Goal: Task Accomplishment & Management: Manage account settings

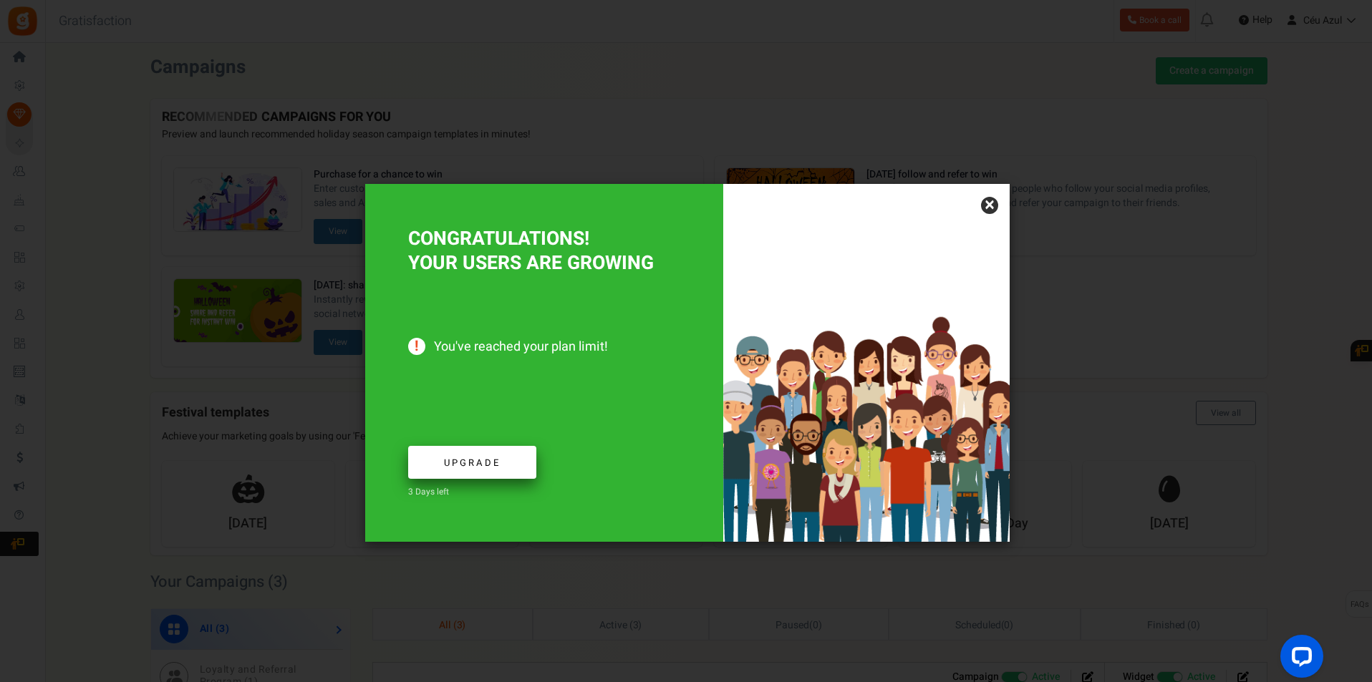
click at [488, 461] on span "Upgrade" at bounding box center [472, 463] width 57 height 14
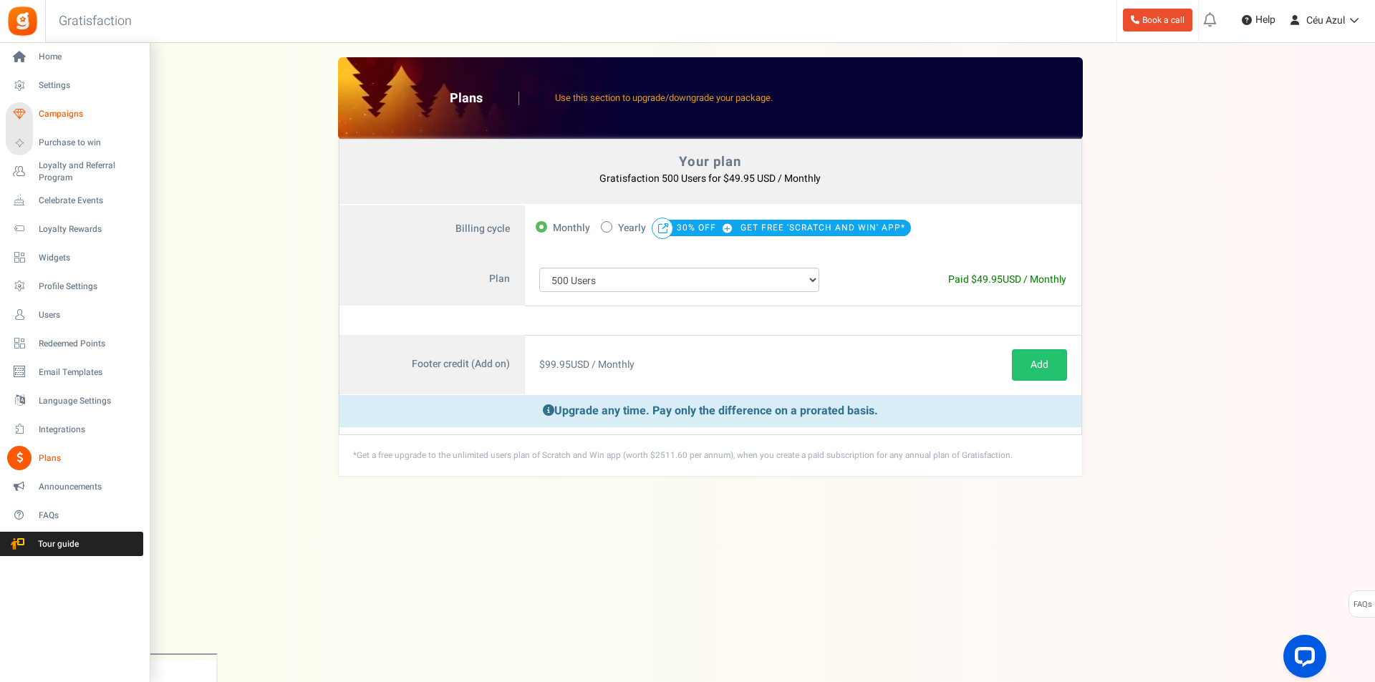
click at [70, 116] on span "Campaigns" at bounding box center [89, 114] width 100 height 12
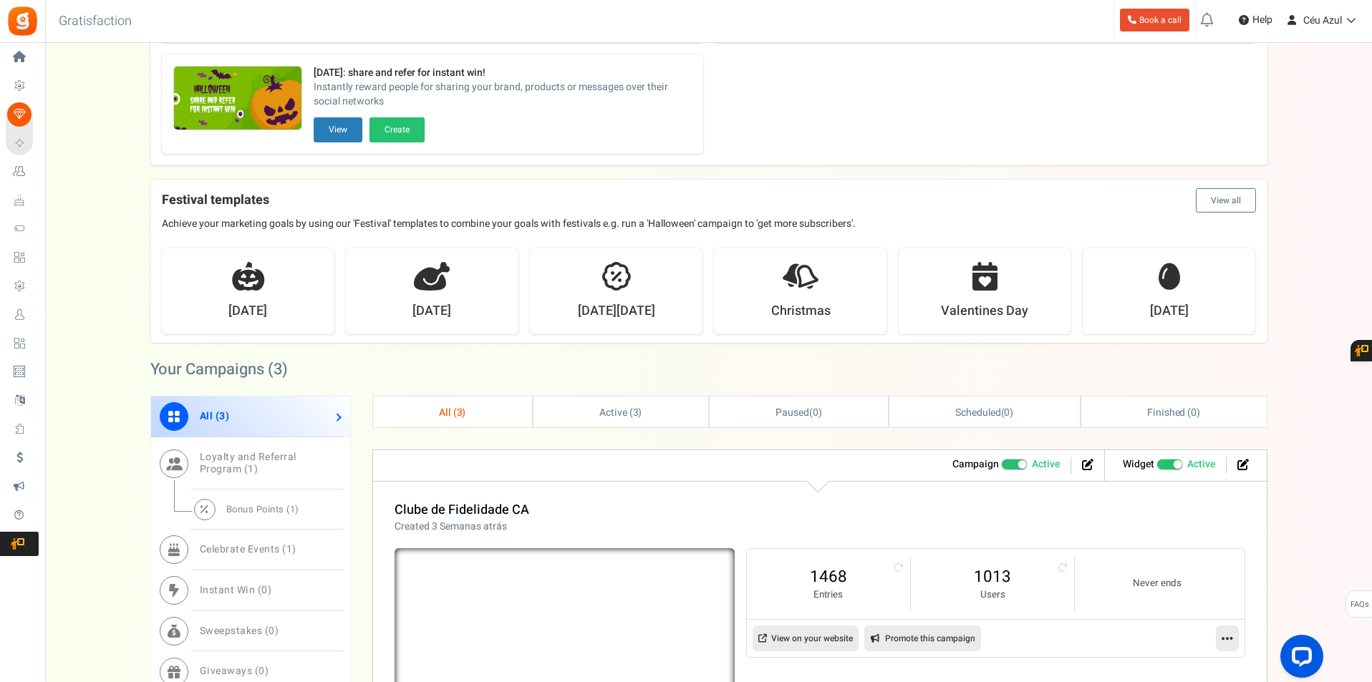
scroll to position [478, 0]
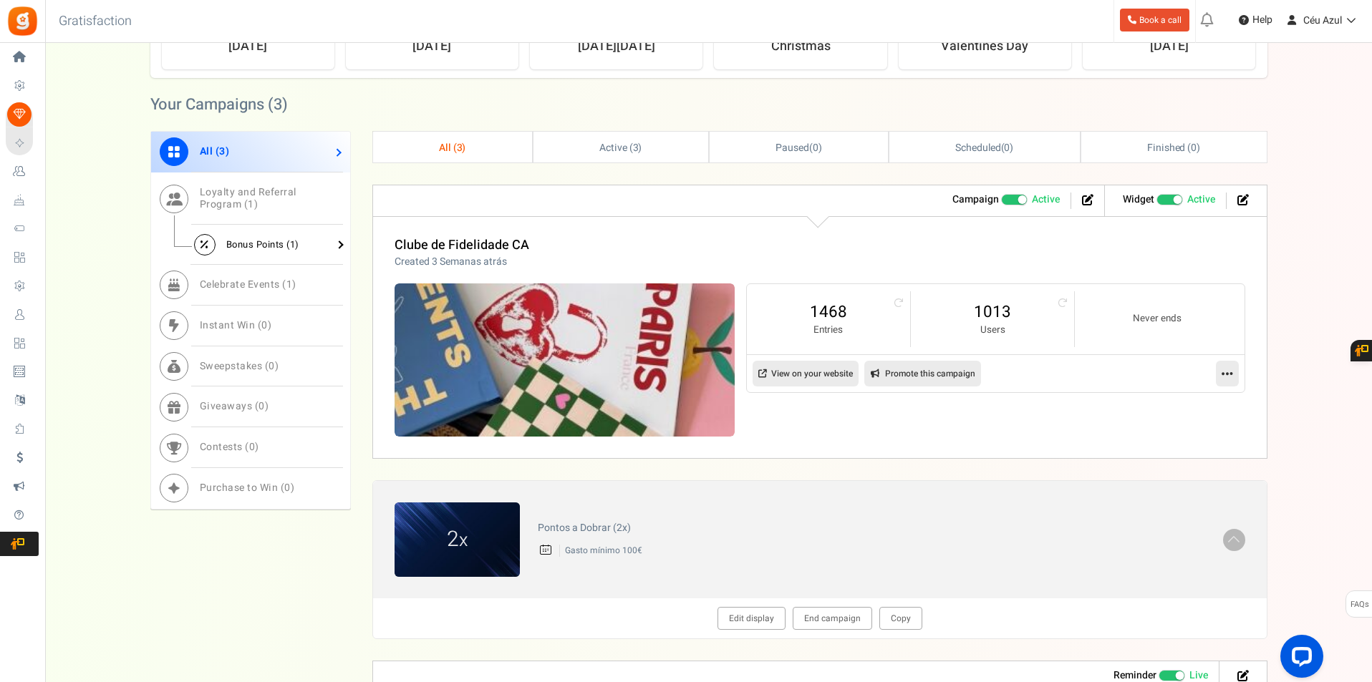
click at [270, 241] on span "Bonus Points ( 1 )" at bounding box center [262, 245] width 73 height 14
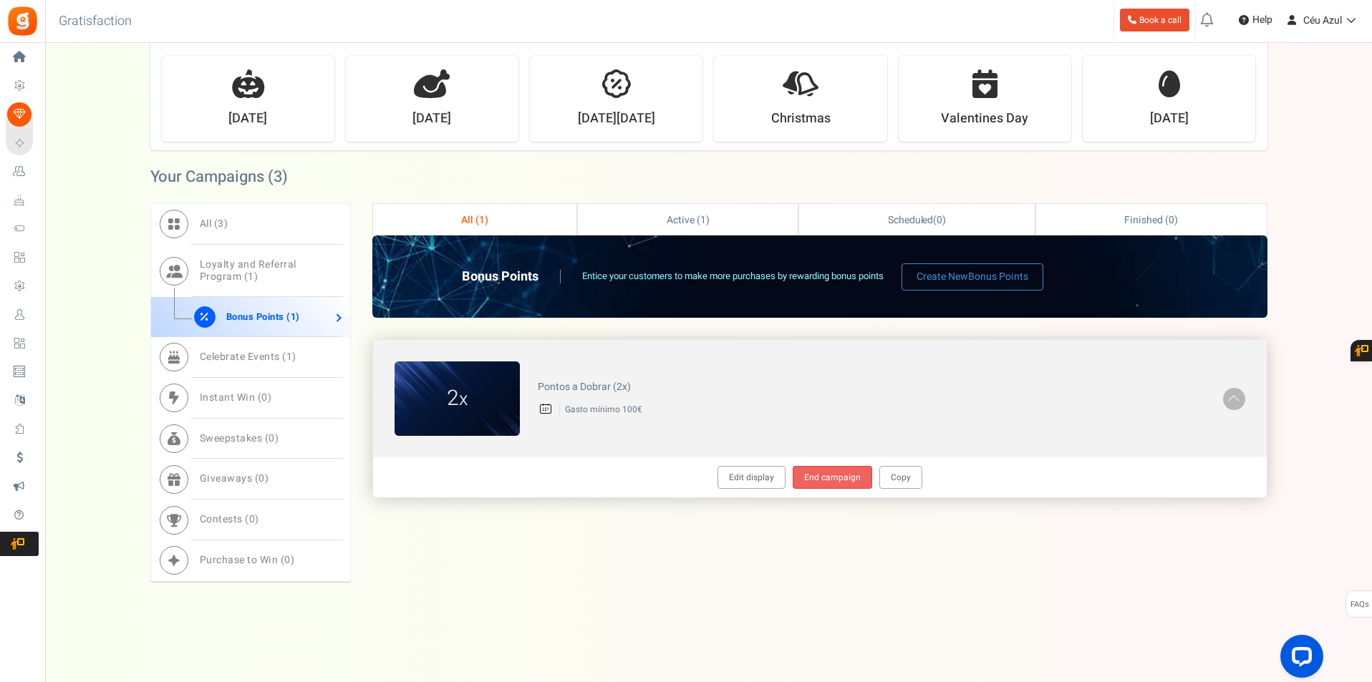
click at [839, 477] on link "End campaign" at bounding box center [832, 477] width 79 height 23
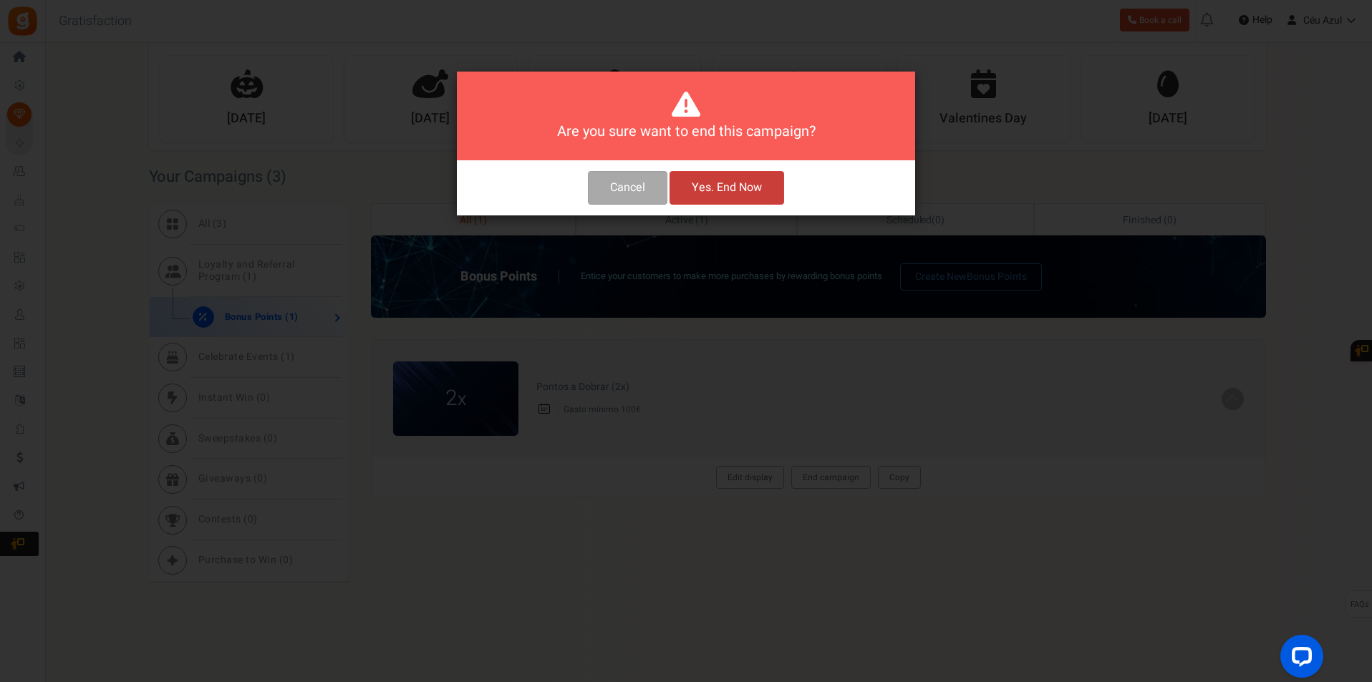
click at [730, 193] on button "Yes. End Now" at bounding box center [727, 188] width 115 height 34
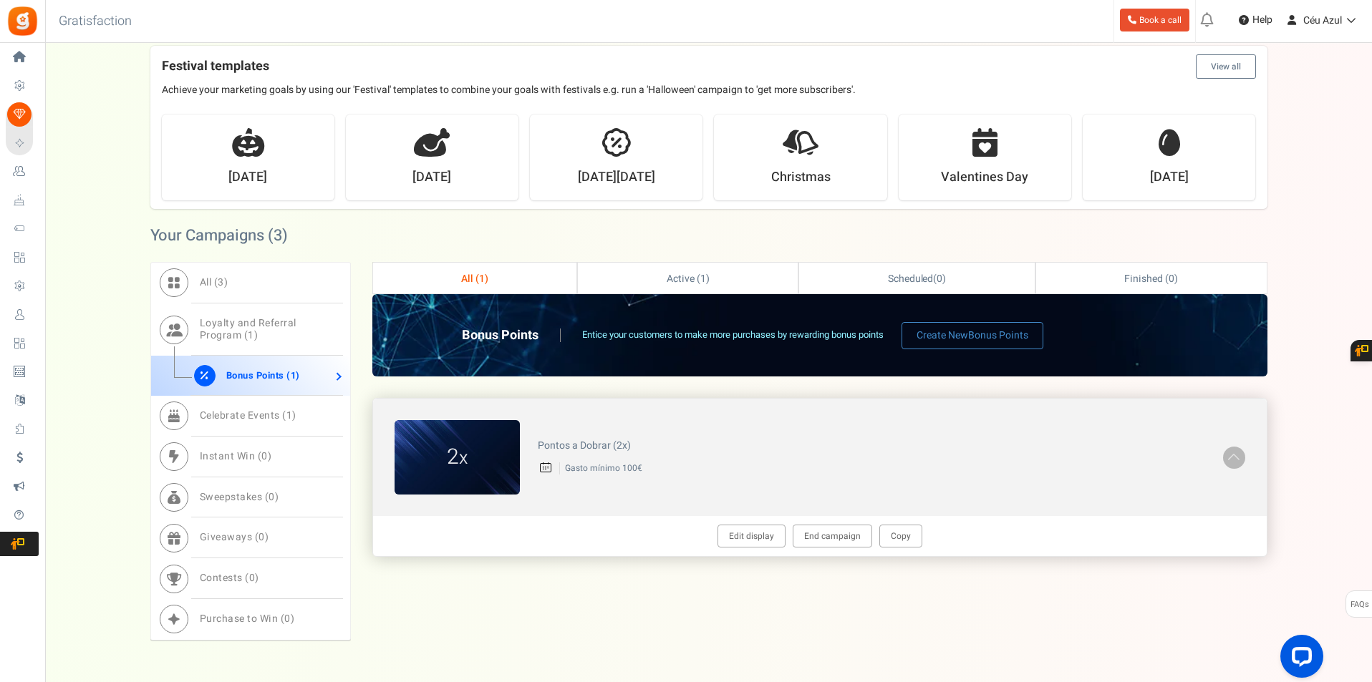
click at [476, 452] on figcaption "2 x" at bounding box center [457, 458] width 125 height 31
click at [767, 543] on link "Edit display" at bounding box center [752, 536] width 68 height 23
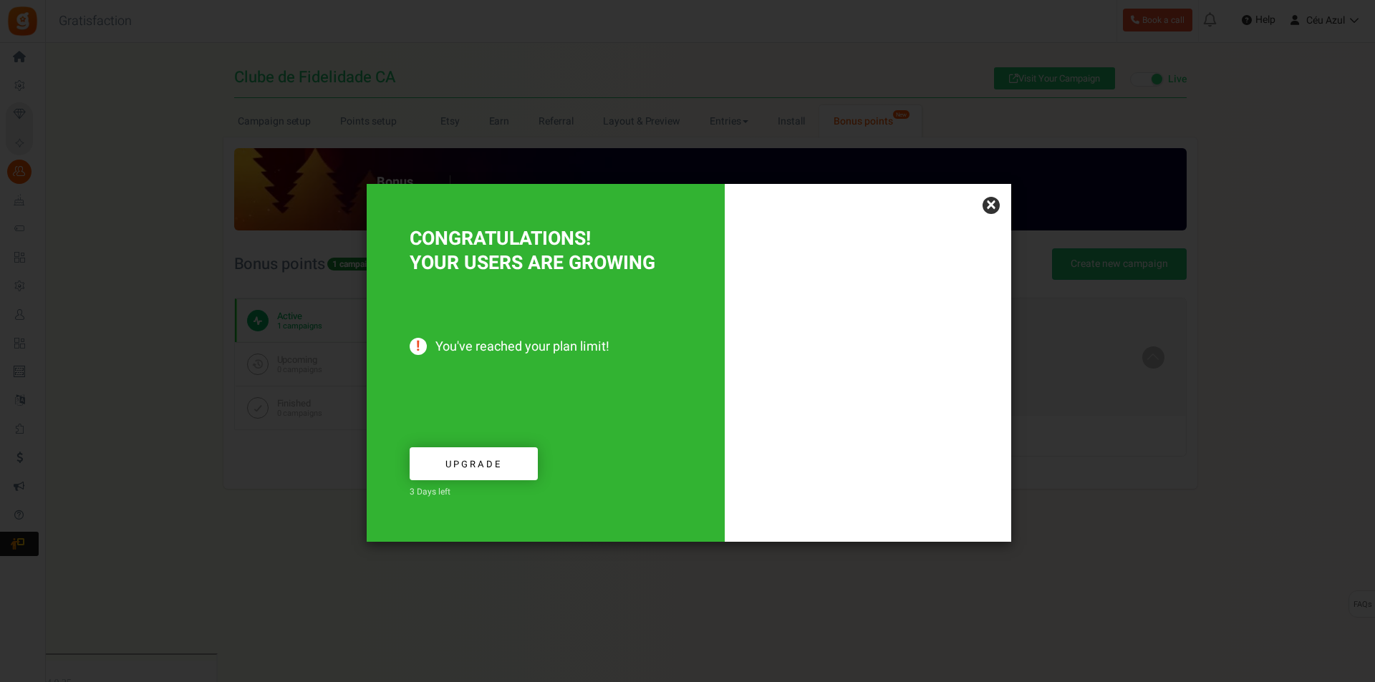
click at [992, 205] on link "×" at bounding box center [991, 205] width 17 height 17
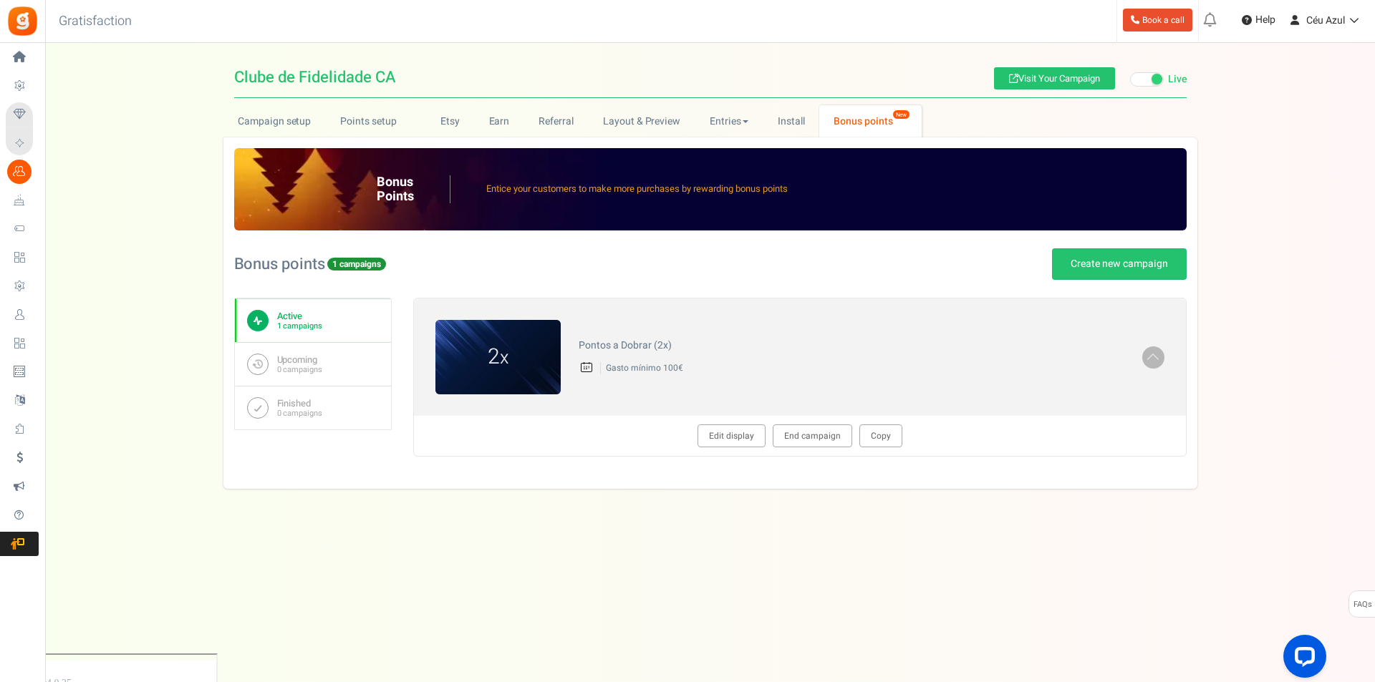
type textarea "Pontos a Dobrar (2x)"
type textarea "Gasto mínimo 100€"
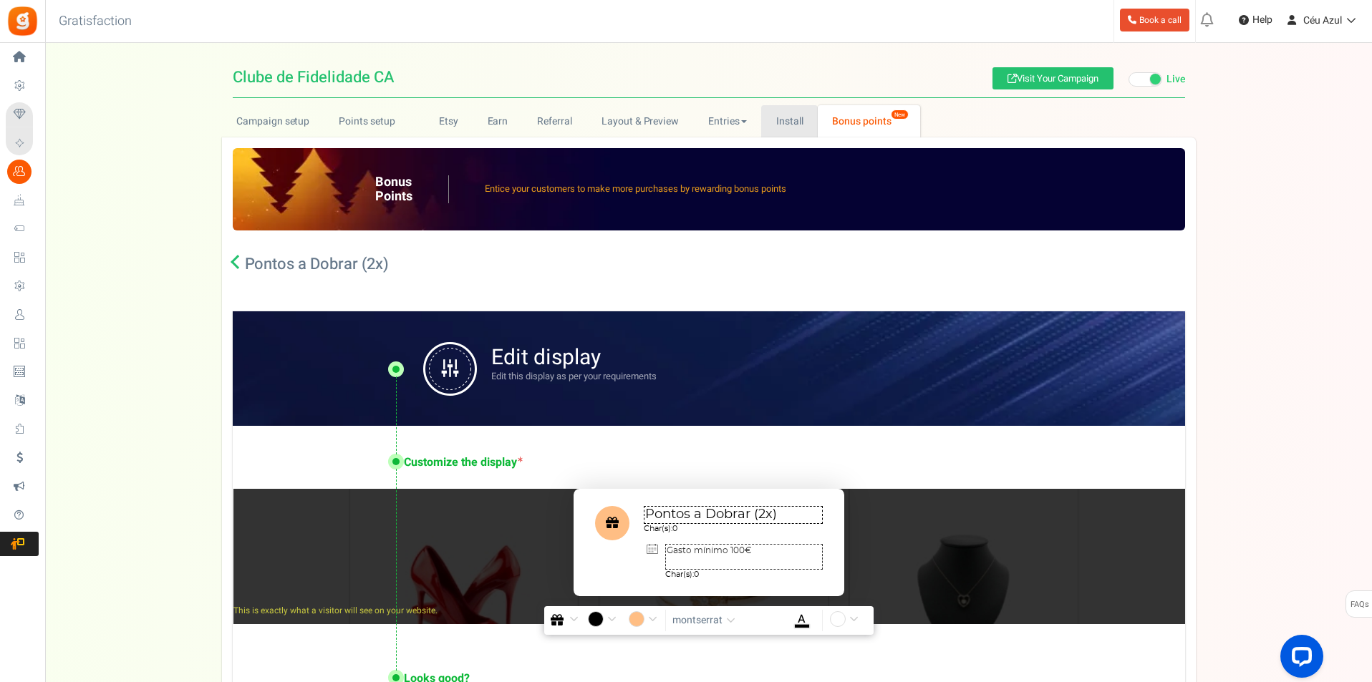
click at [797, 121] on link "Install" at bounding box center [789, 121] width 57 height 32
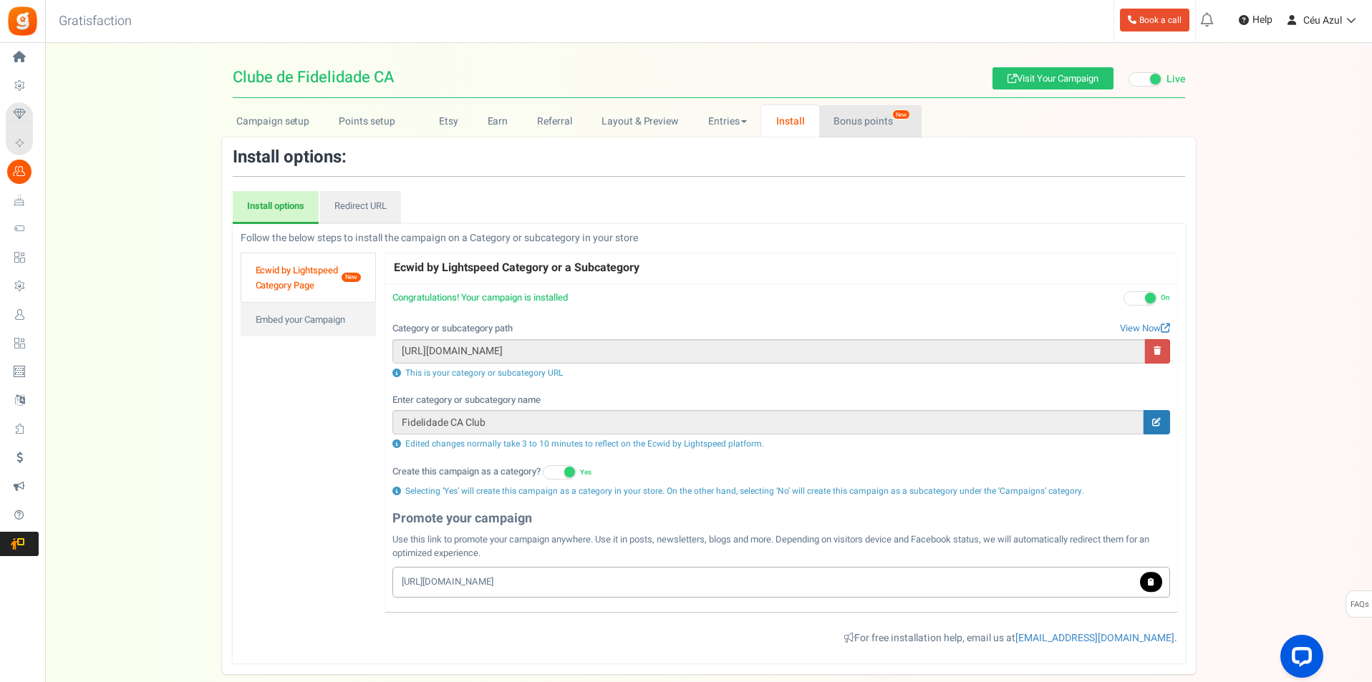
click at [839, 120] on link "Bonus points New" at bounding box center [870, 121] width 102 height 32
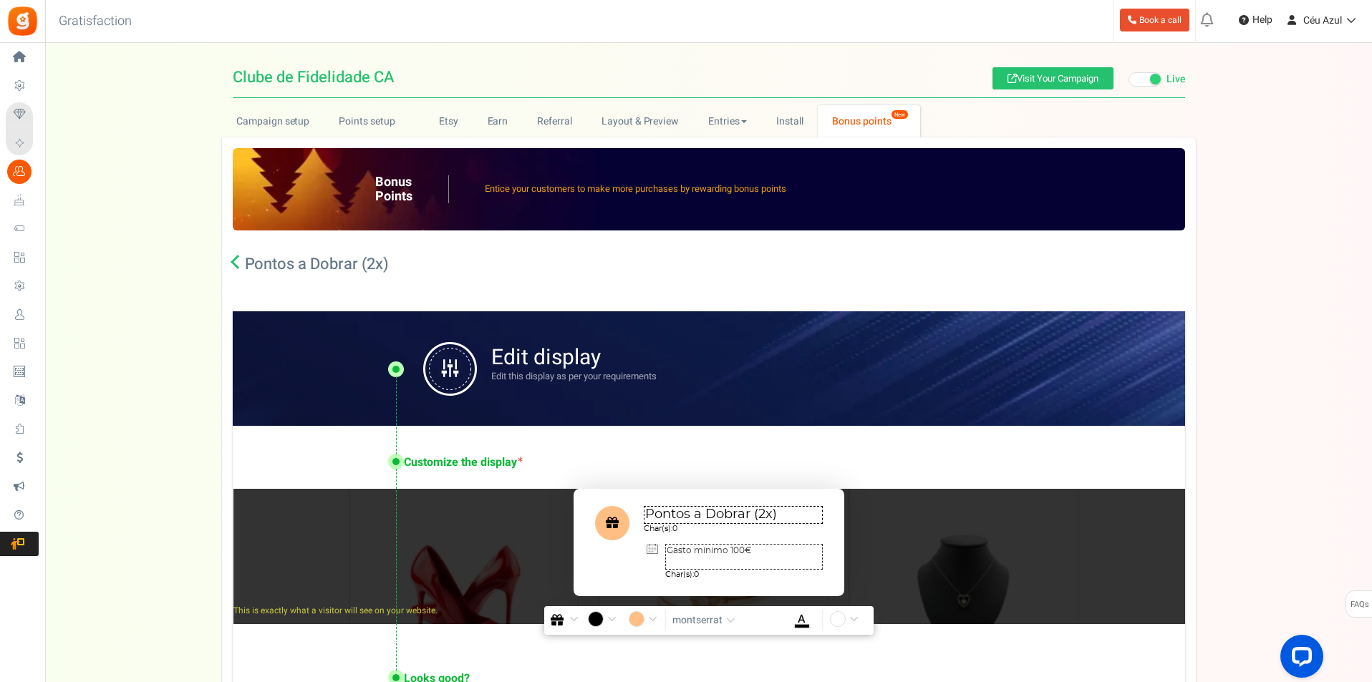
click at [233, 261] on icon at bounding box center [238, 262] width 14 height 14
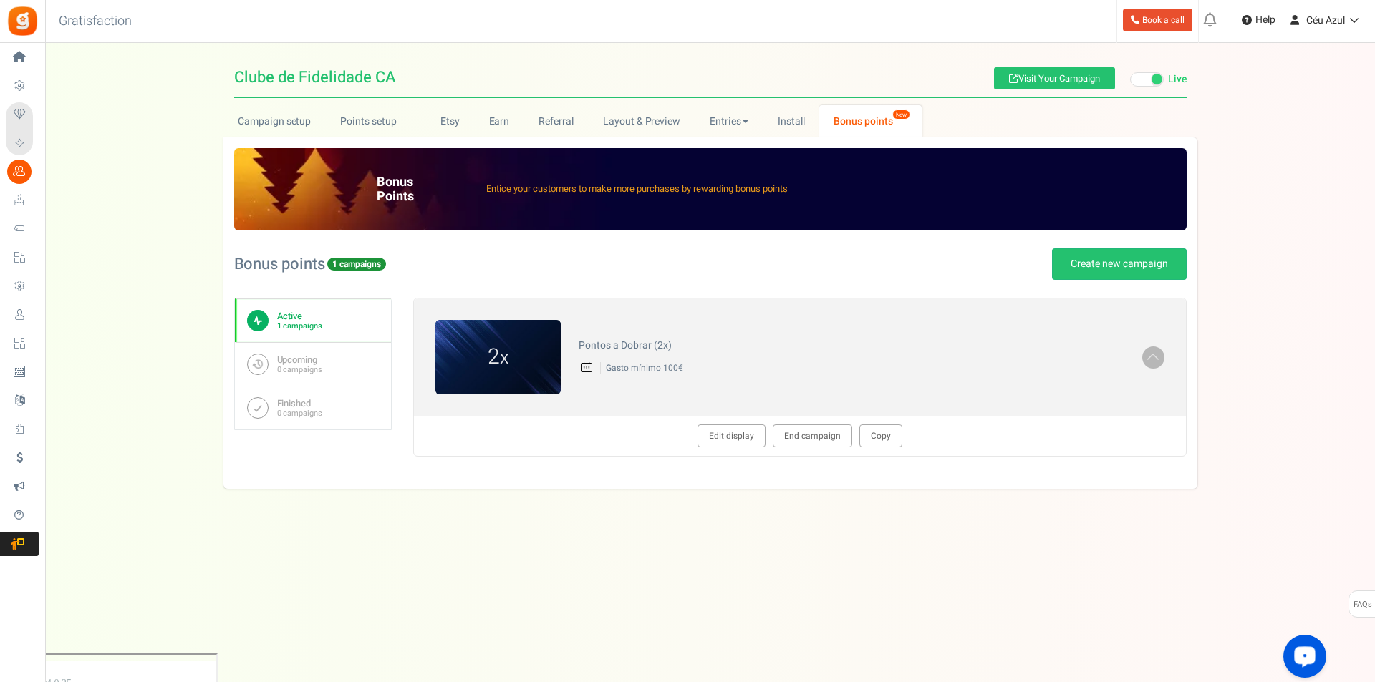
click at [1299, 648] on div "Open LiveChat chat widget" at bounding box center [1305, 656] width 24 height 24
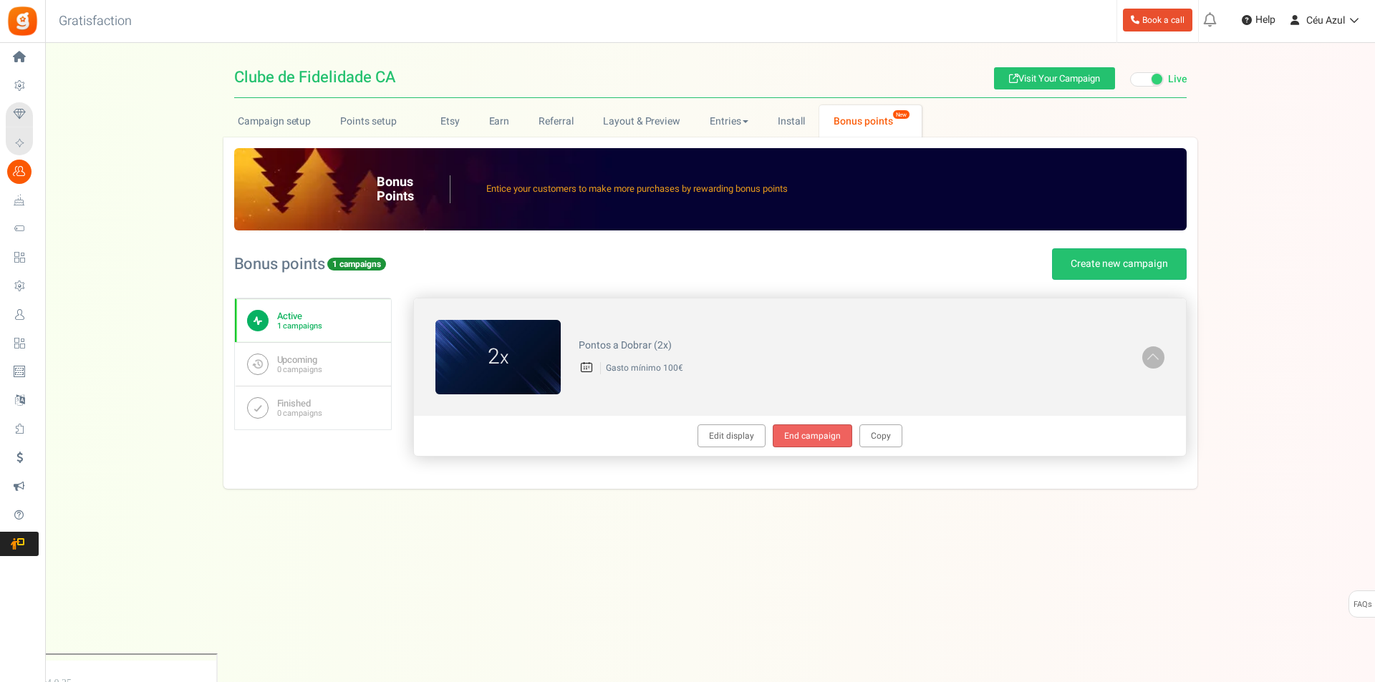
click at [797, 439] on link "End campaign" at bounding box center [812, 436] width 79 height 23
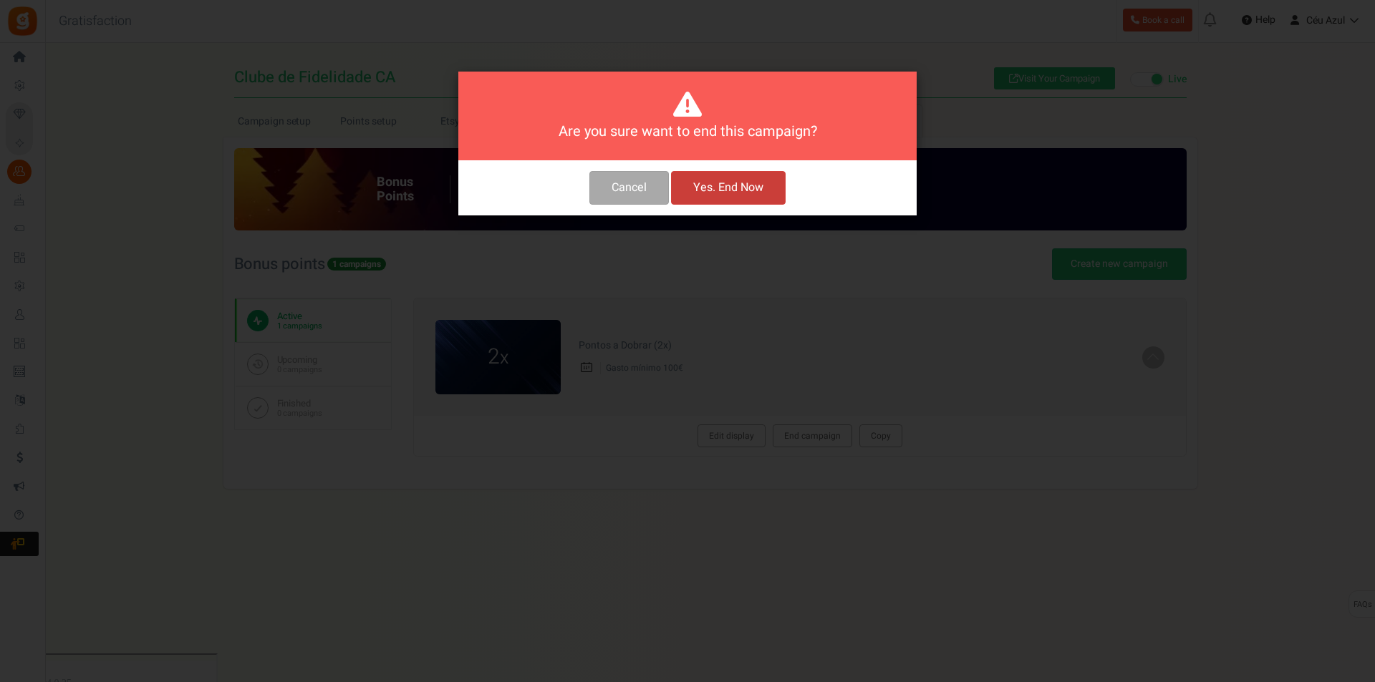
click at [711, 189] on button "Yes. End Now" at bounding box center [728, 188] width 115 height 34
